Goal: Transaction & Acquisition: Purchase product/service

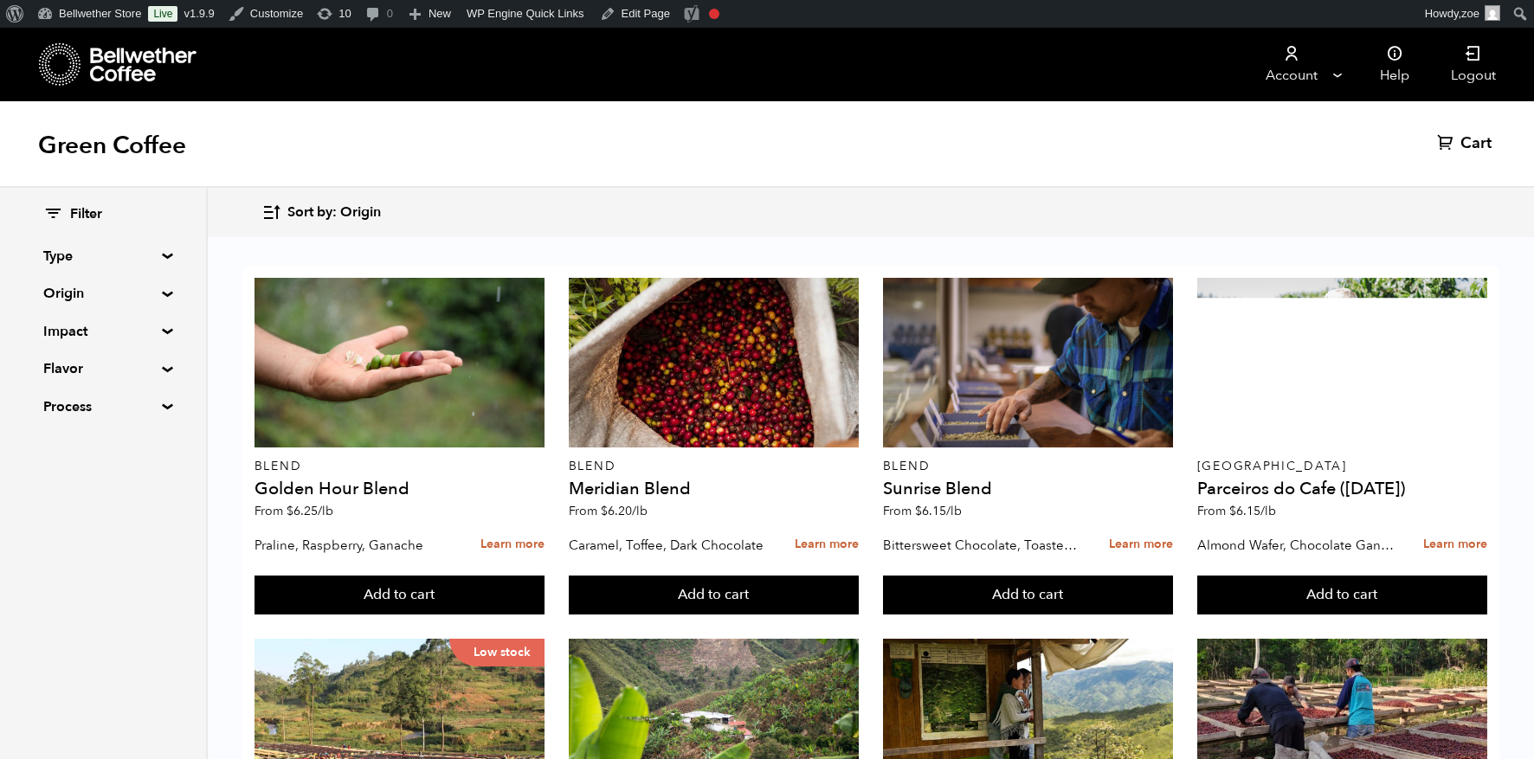
scroll to position [22, 0]
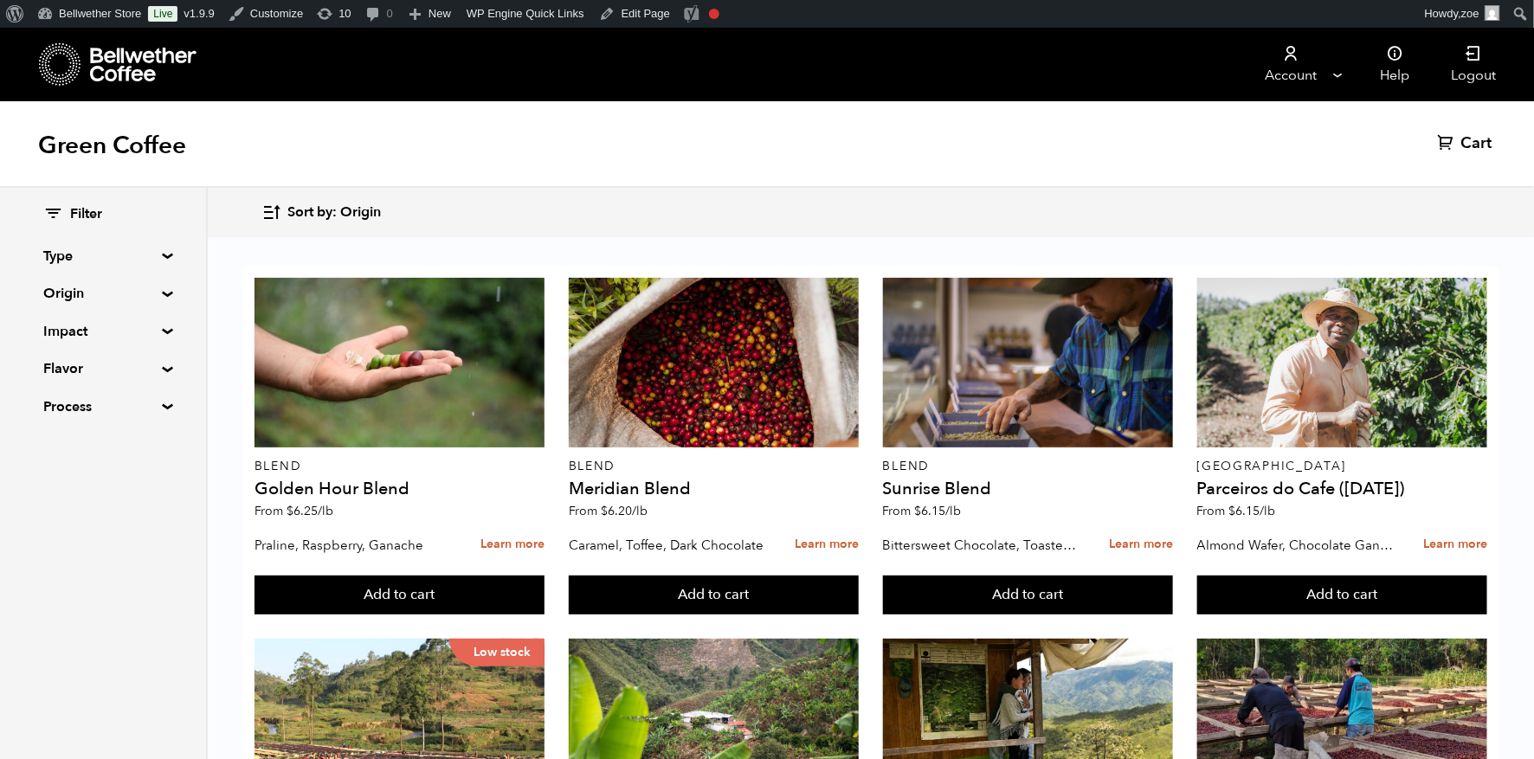
click at [170, 395] on div "Filter Type Blend Single Origin Decaf Seasonal Year Round Origin Blend [GEOGRAP…" at bounding box center [103, 311] width 206 height 247
click at [161, 410] on div "Filter Type Blend Single Origin Decaf Seasonal Year Round Origin Blend [GEOGRAP…" at bounding box center [103, 311] width 206 height 247
click at [161, 404] on summary "Process" at bounding box center [102, 407] width 119 height 21
click at [158, 371] on summary "Flavor" at bounding box center [102, 368] width 119 height 21
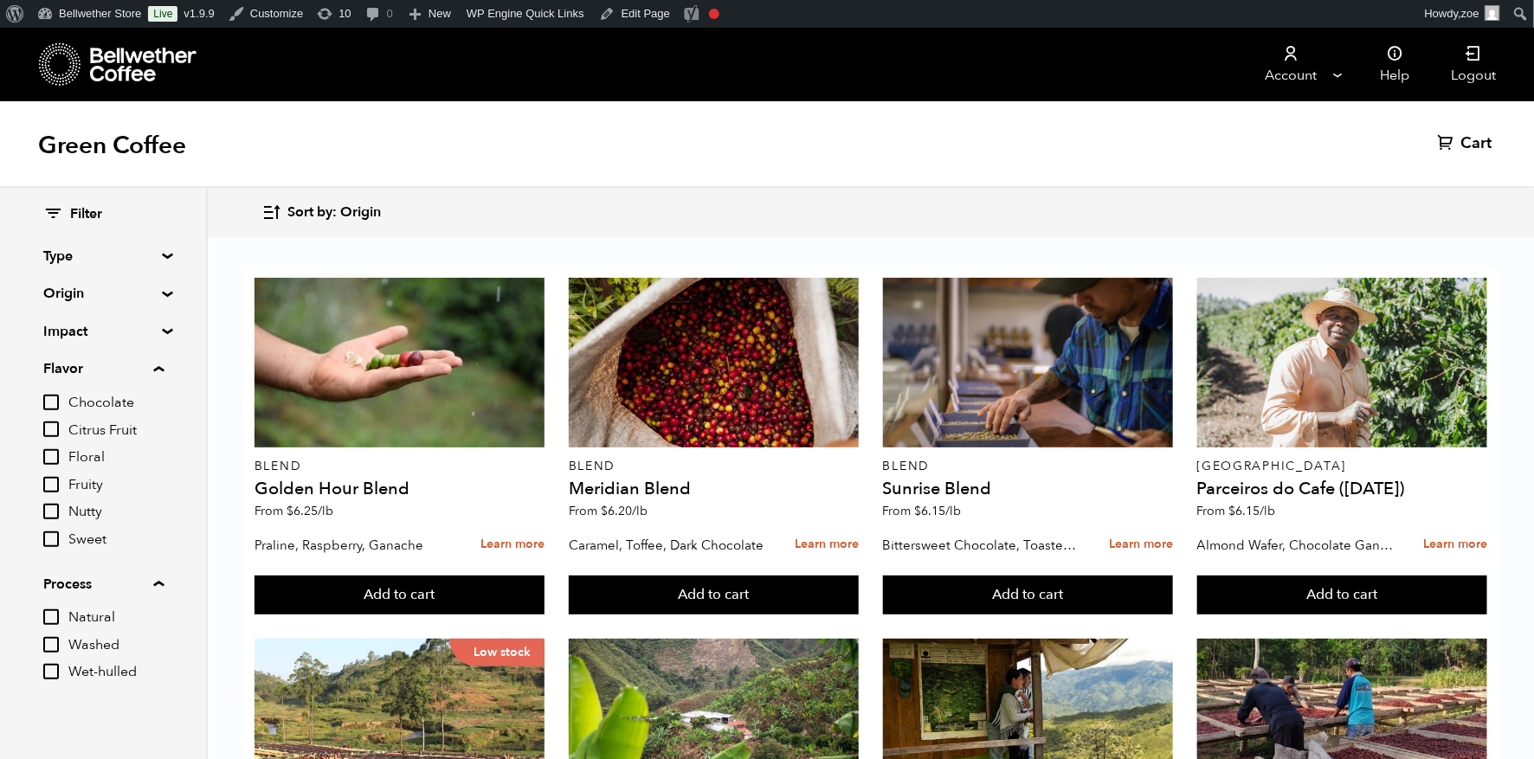
click at [158, 332] on summary "Impact" at bounding box center [102, 331] width 119 height 21
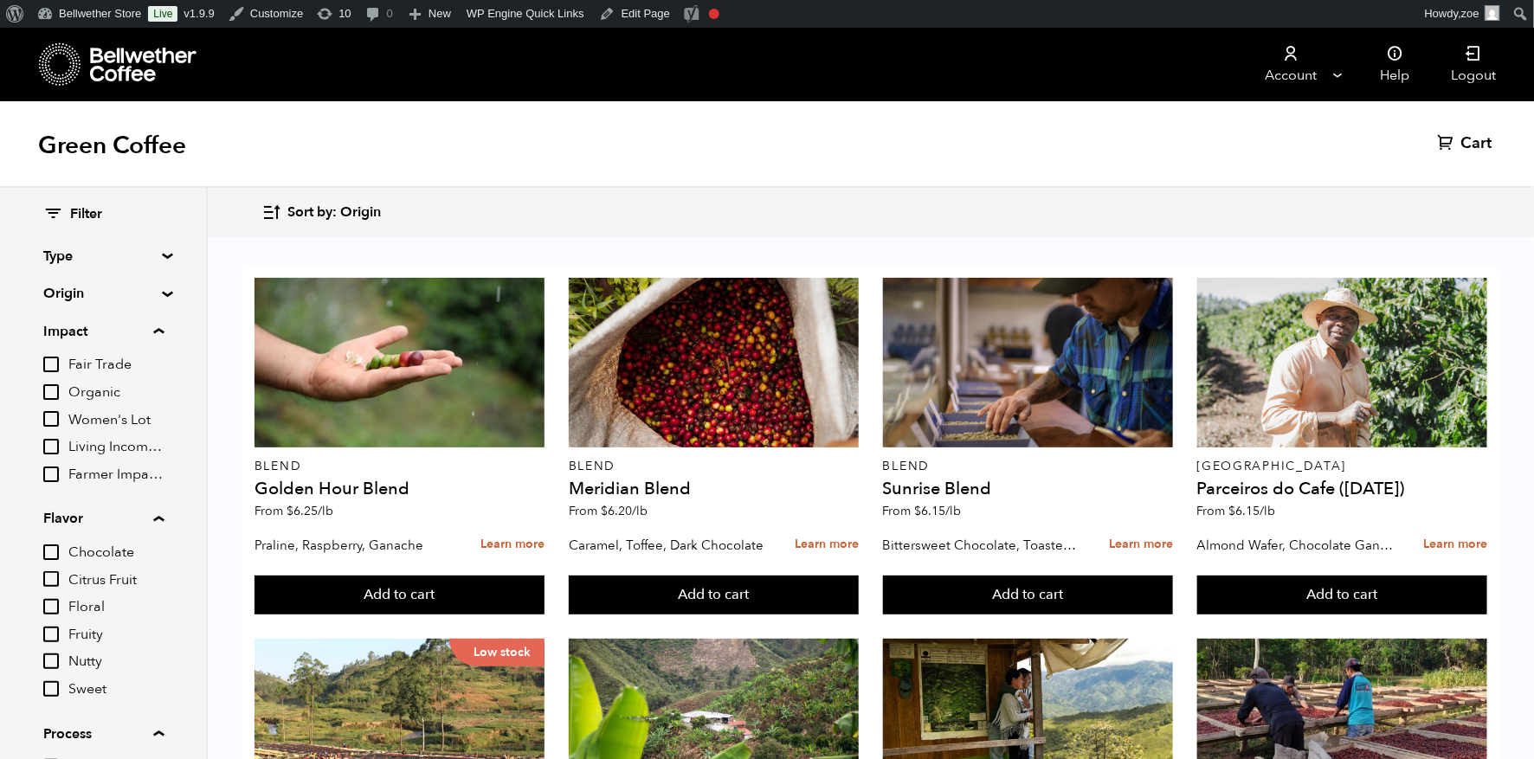
click at [163, 257] on summary "Type" at bounding box center [102, 256] width 119 height 21
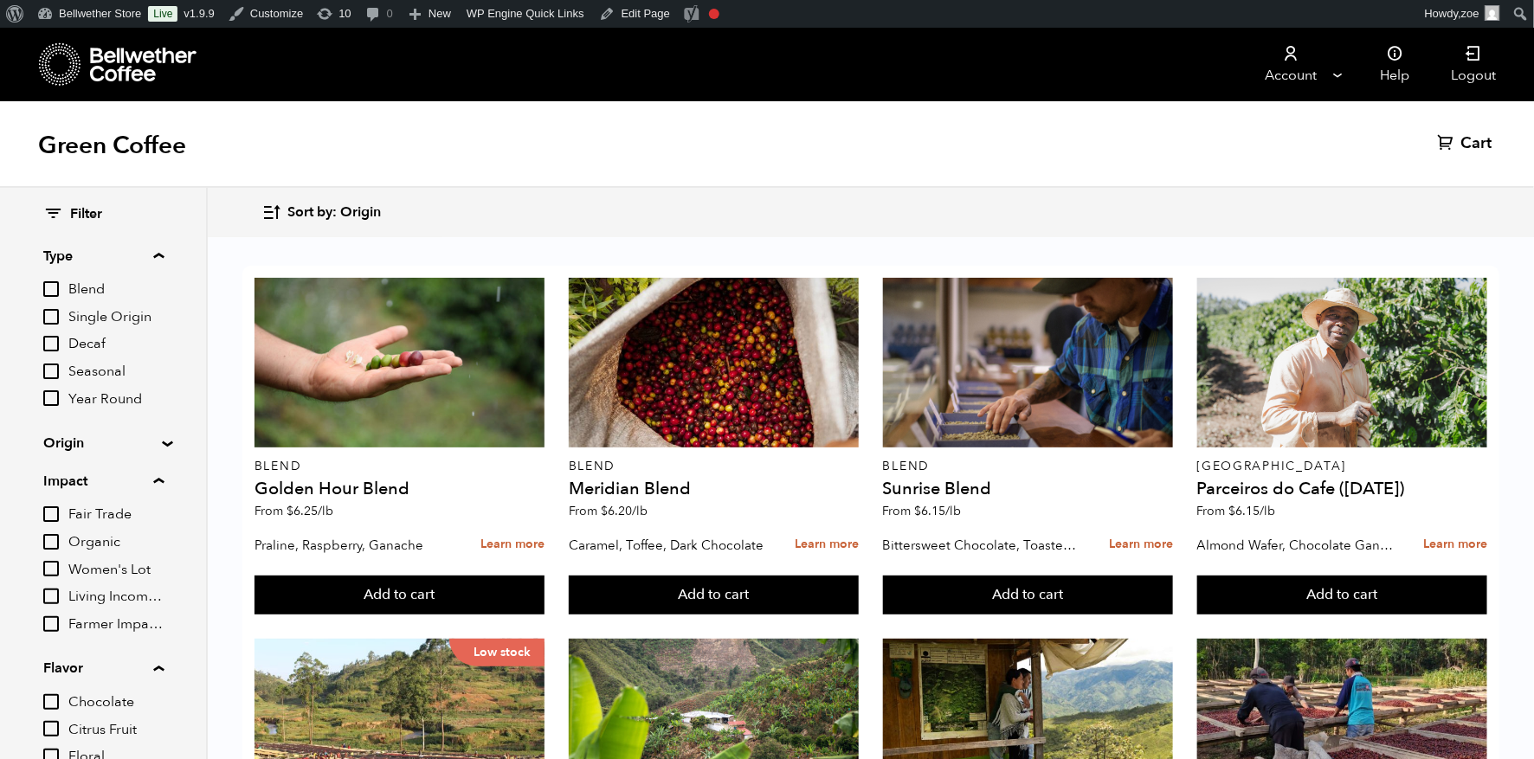
click at [52, 340] on input "Decaf" at bounding box center [51, 344] width 16 height 16
checkbox input "true"
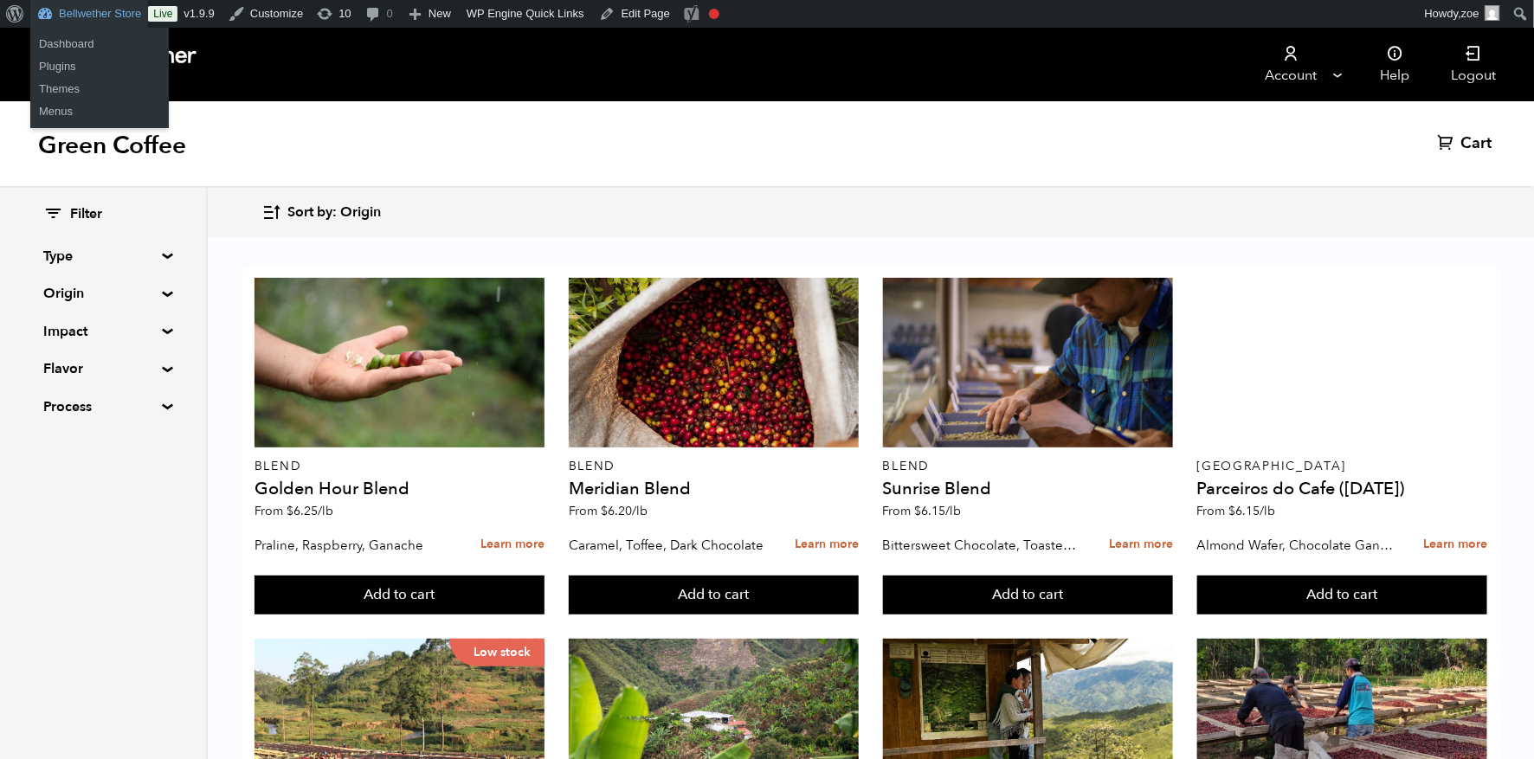
click at [87, 17] on link "Bellwether Store" at bounding box center [89, 14] width 118 height 28
